Goal: Find specific page/section: Find specific page/section

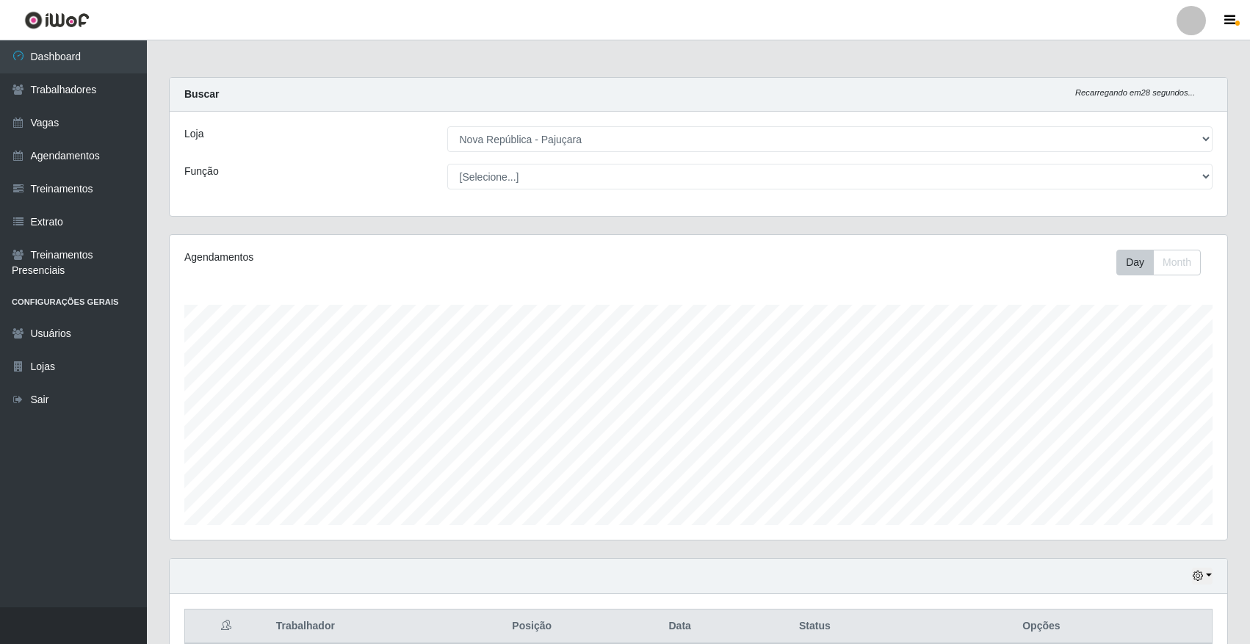
select select "65"
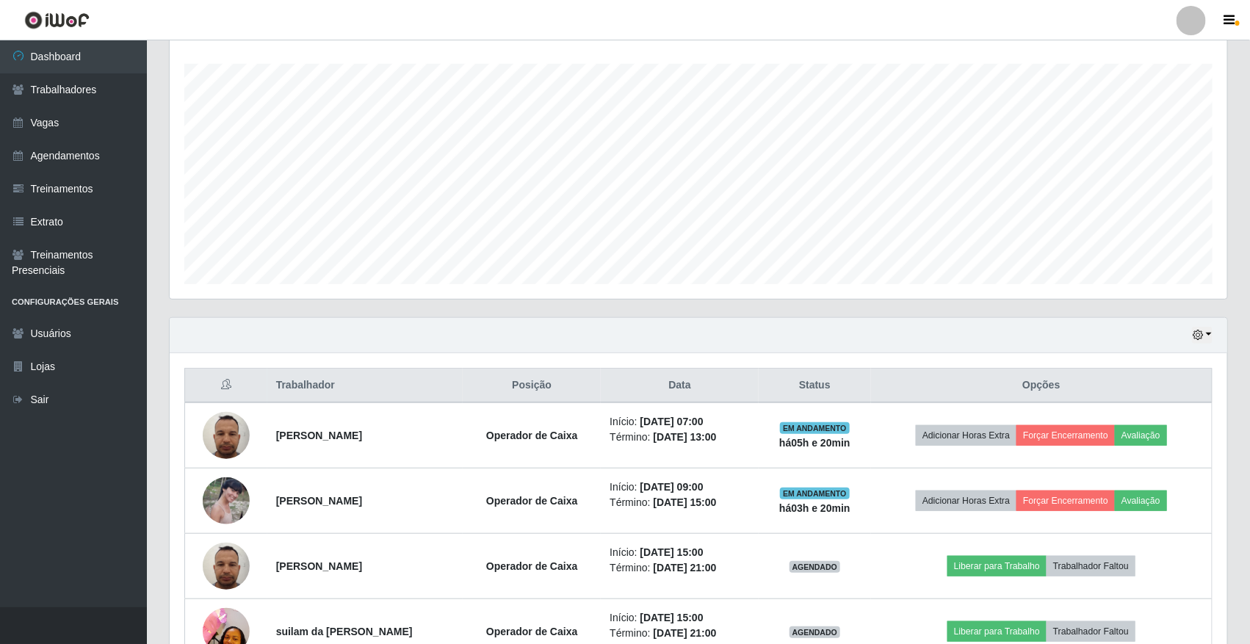
scroll to position [333, 0]
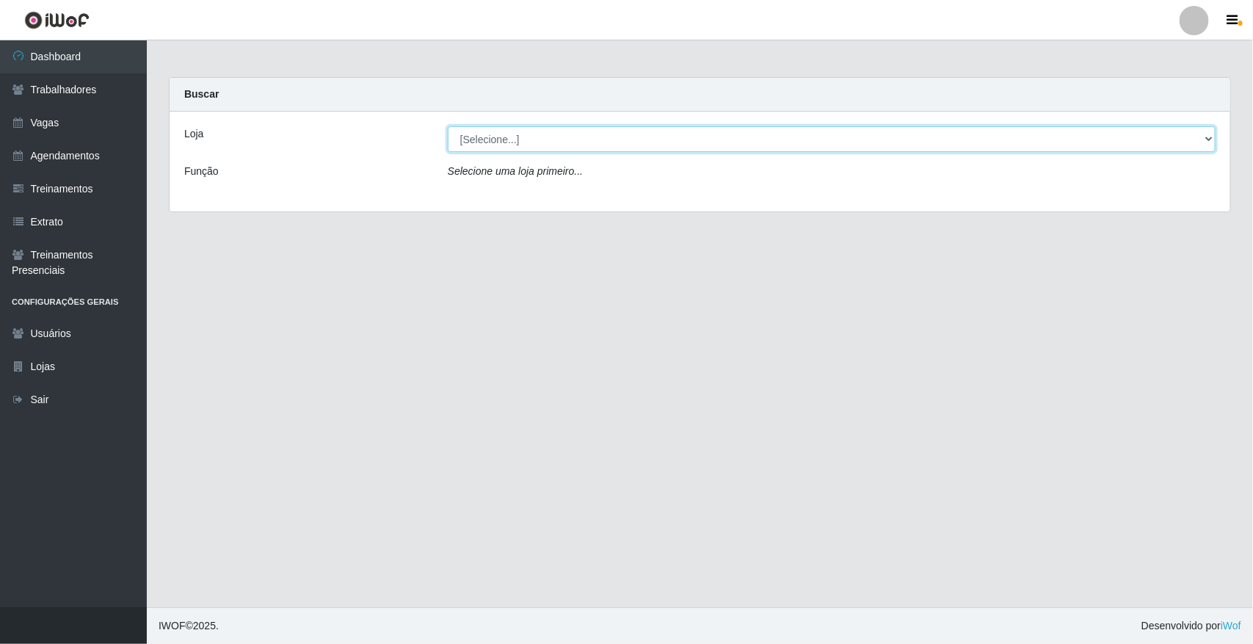
click at [635, 142] on select "[Selecione...] Nova República - Pajuçara" at bounding box center [832, 139] width 768 height 26
select select "65"
click at [448, 126] on select "[Selecione...] Nova República - Pajuçara" at bounding box center [832, 139] width 768 height 26
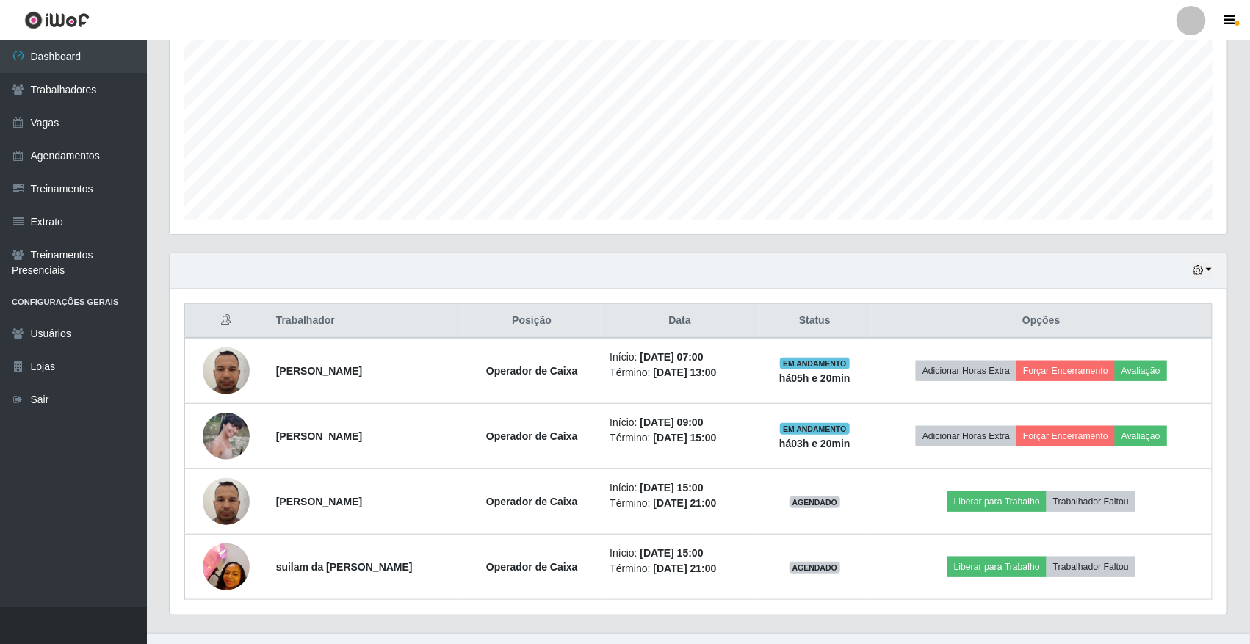
scroll to position [333, 0]
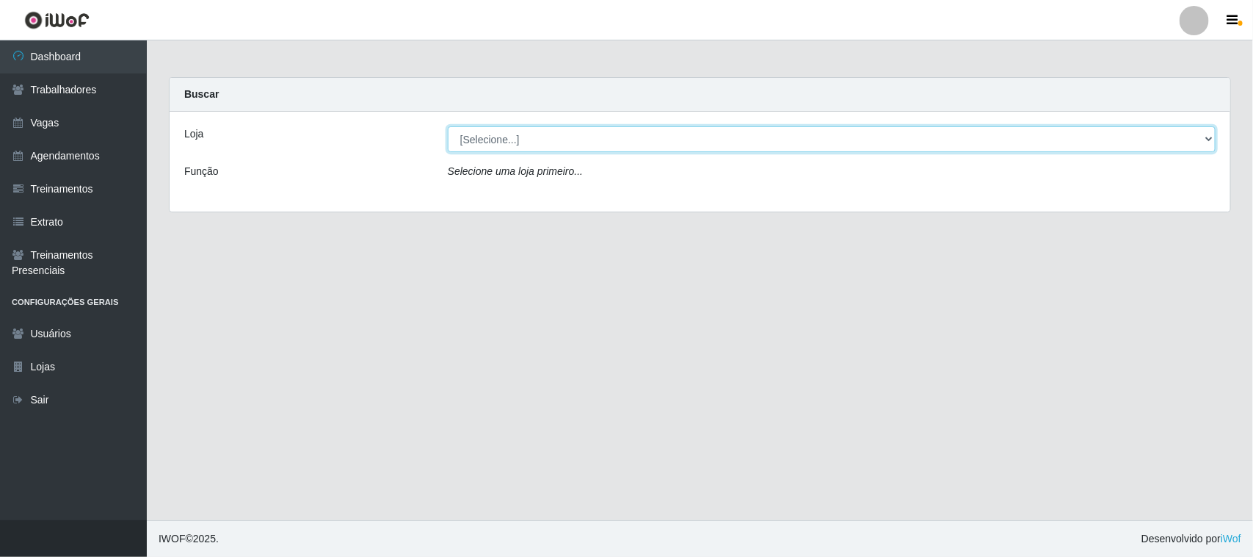
click at [1204, 136] on select "[Selecione...] [GEOGRAPHIC_DATA]" at bounding box center [832, 139] width 768 height 26
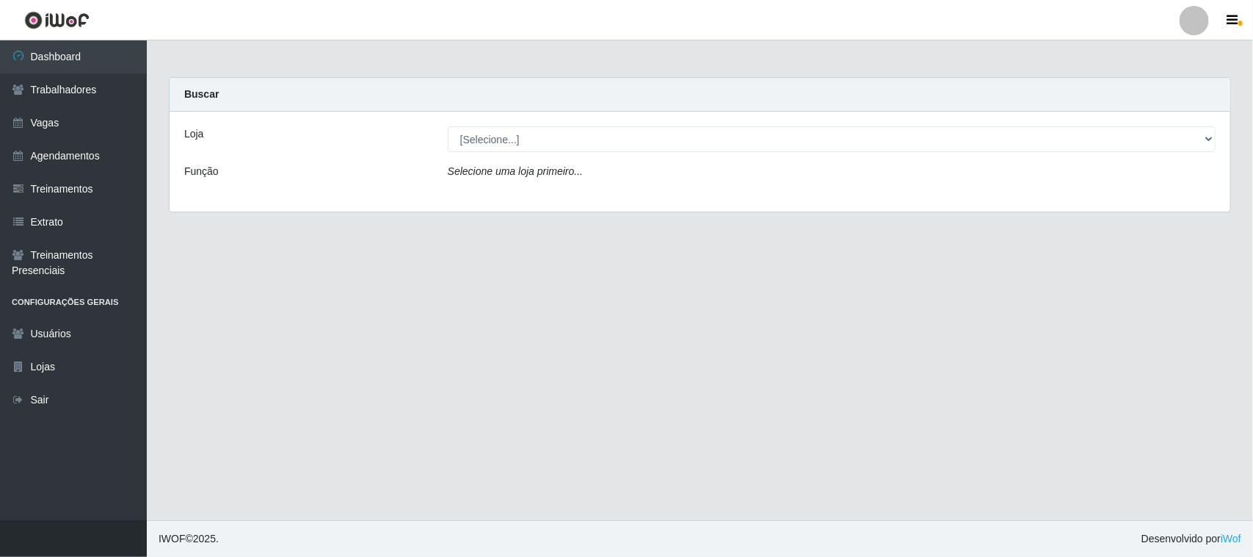
click at [964, 209] on div "Loja [Selecione...] Nova República - Pajuçara Função Selecione uma loja primeir…" at bounding box center [700, 162] width 1061 height 100
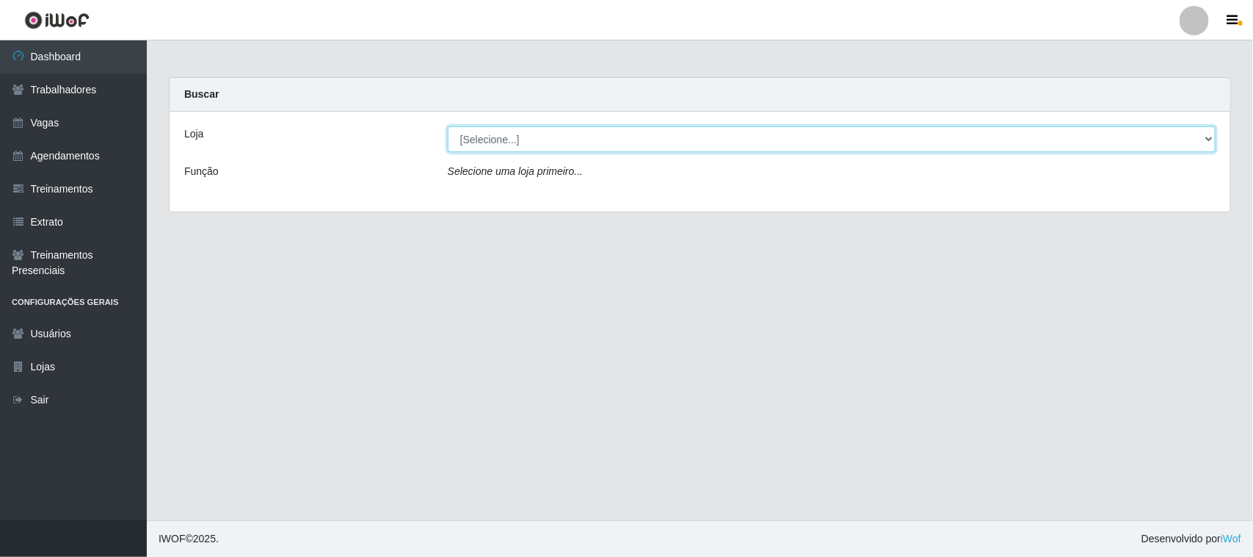
click at [1202, 136] on select "[Selecione...] [GEOGRAPHIC_DATA]" at bounding box center [832, 139] width 768 height 26
click at [1208, 140] on select "[Selecione...] [GEOGRAPHIC_DATA]" at bounding box center [832, 139] width 768 height 26
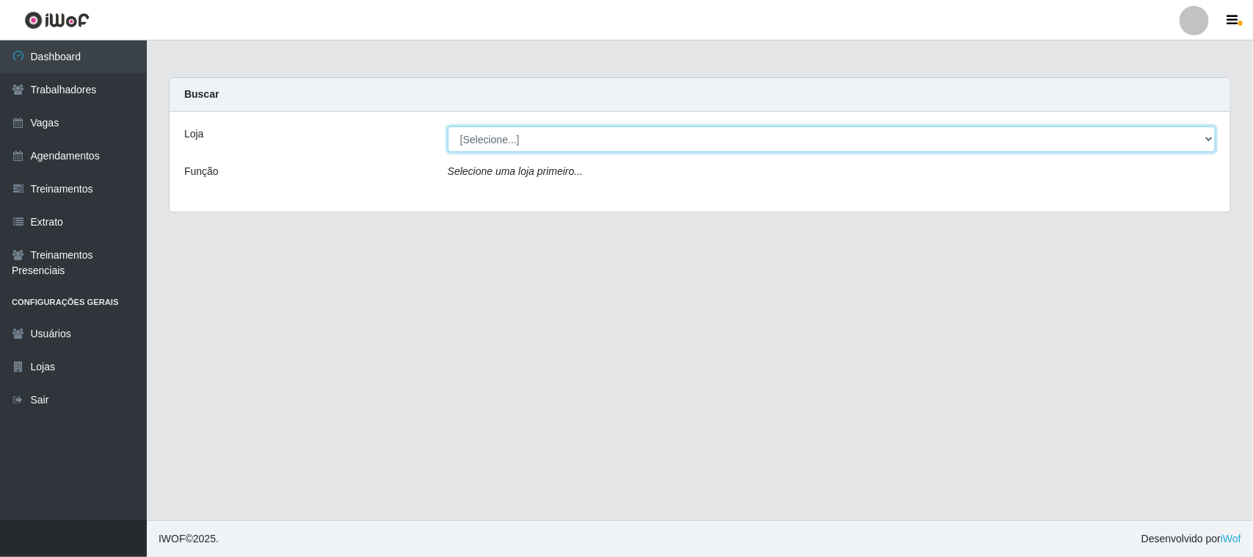
click at [1208, 140] on select "[Selecione...] [GEOGRAPHIC_DATA]" at bounding box center [832, 139] width 768 height 26
drag, startPoint x: 1208, startPoint y: 140, endPoint x: 1124, endPoint y: 182, distance: 93.6
click at [1124, 182] on div "Loja [Selecione...] Nova República - Pajuçara Função Selecione uma loja primeir…" at bounding box center [700, 162] width 1061 height 100
select select "65"
click at [448, 126] on select "[Selecione...] [GEOGRAPHIC_DATA]" at bounding box center [832, 139] width 768 height 26
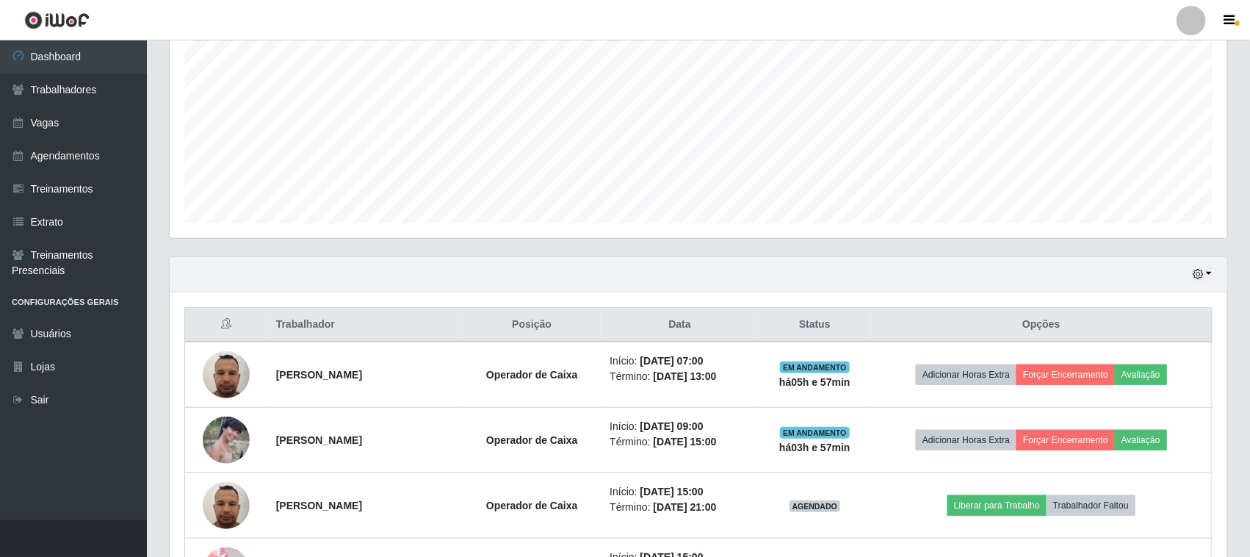
scroll to position [420, 0]
